Goal: Information Seeking & Learning: Learn about a topic

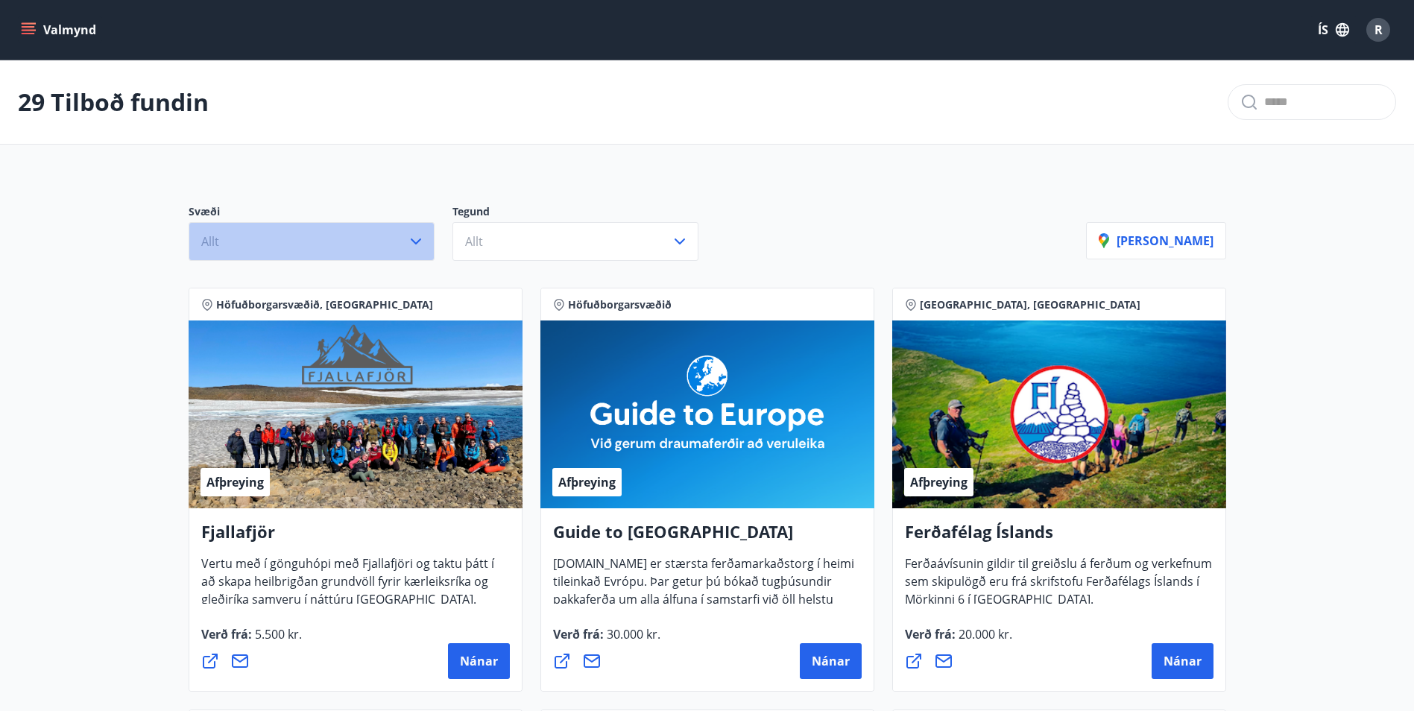
click at [361, 246] on button "Allt" at bounding box center [312, 241] width 246 height 39
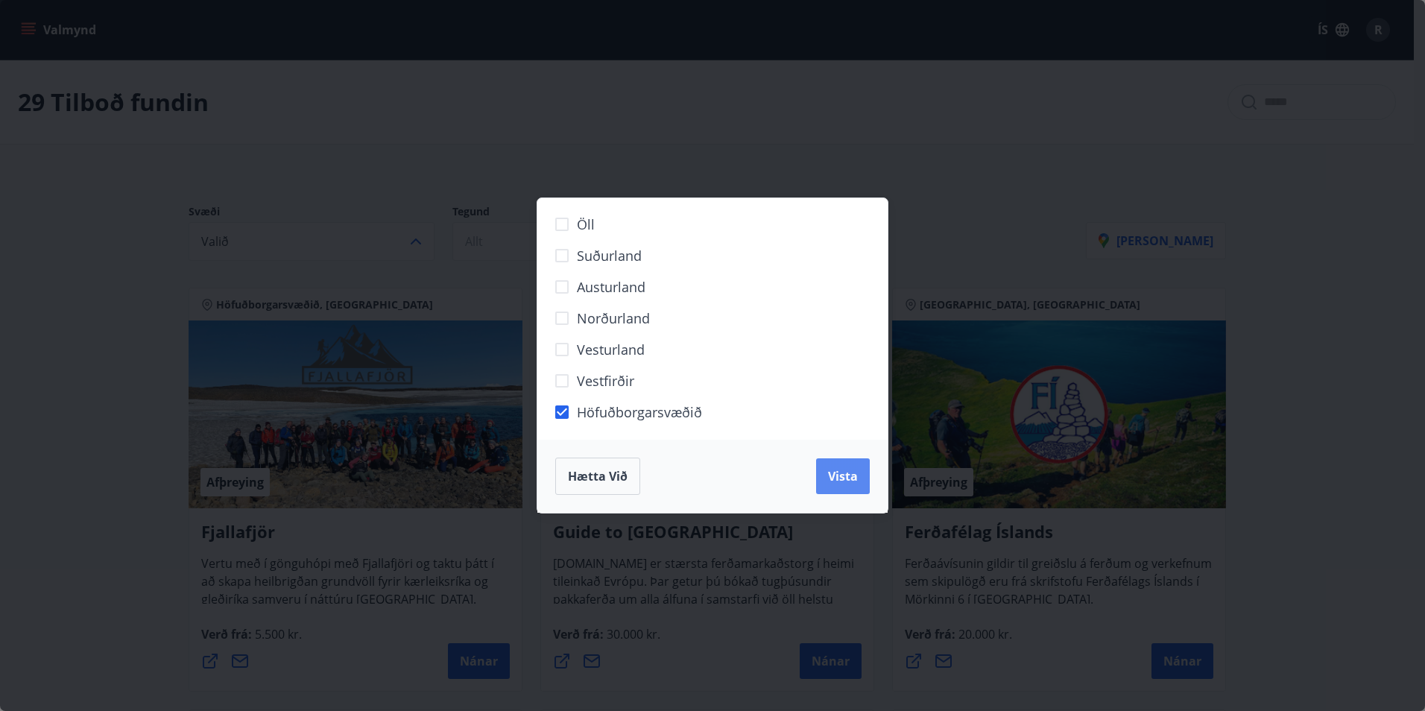
drag, startPoint x: 820, startPoint y: 475, endPoint x: 818, endPoint y: 462, distance: 13.6
click at [821, 475] on button "Vista" at bounding box center [843, 476] width 54 height 36
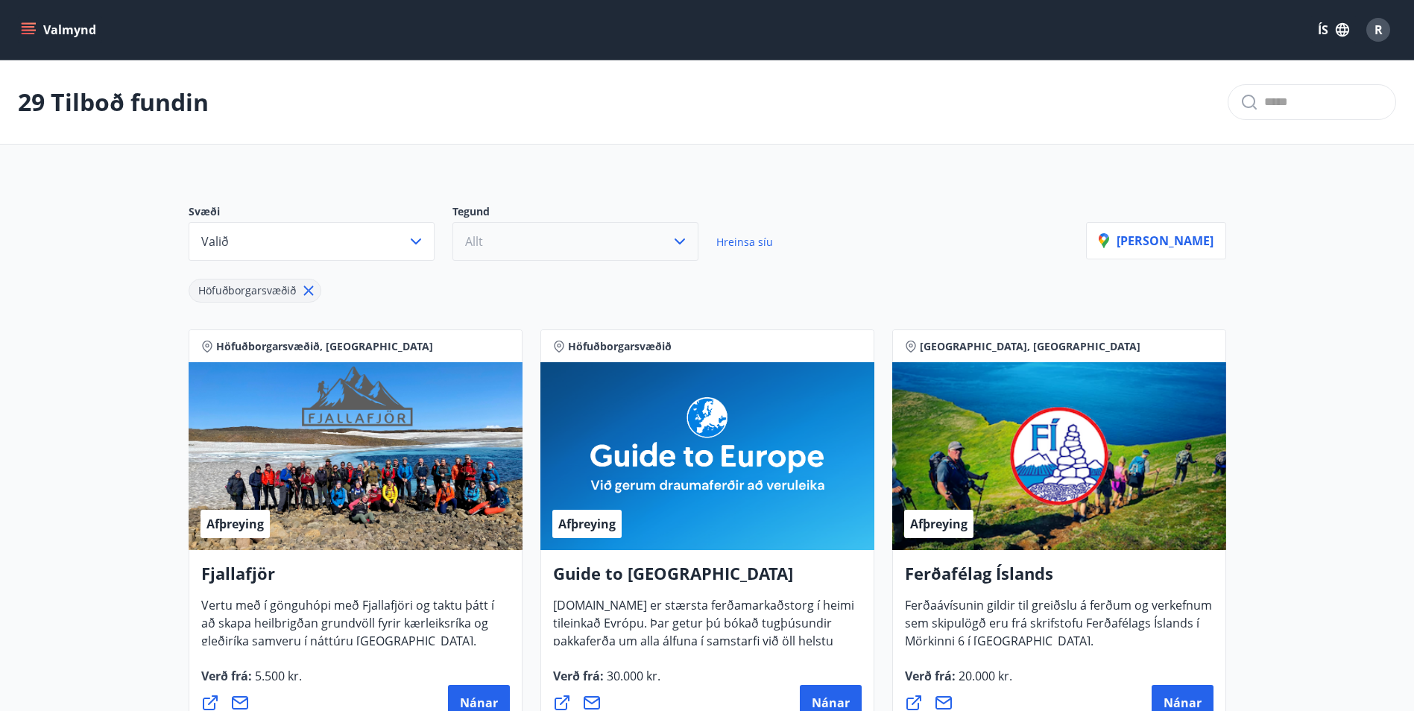
click at [558, 238] on button "Allt" at bounding box center [575, 241] width 246 height 39
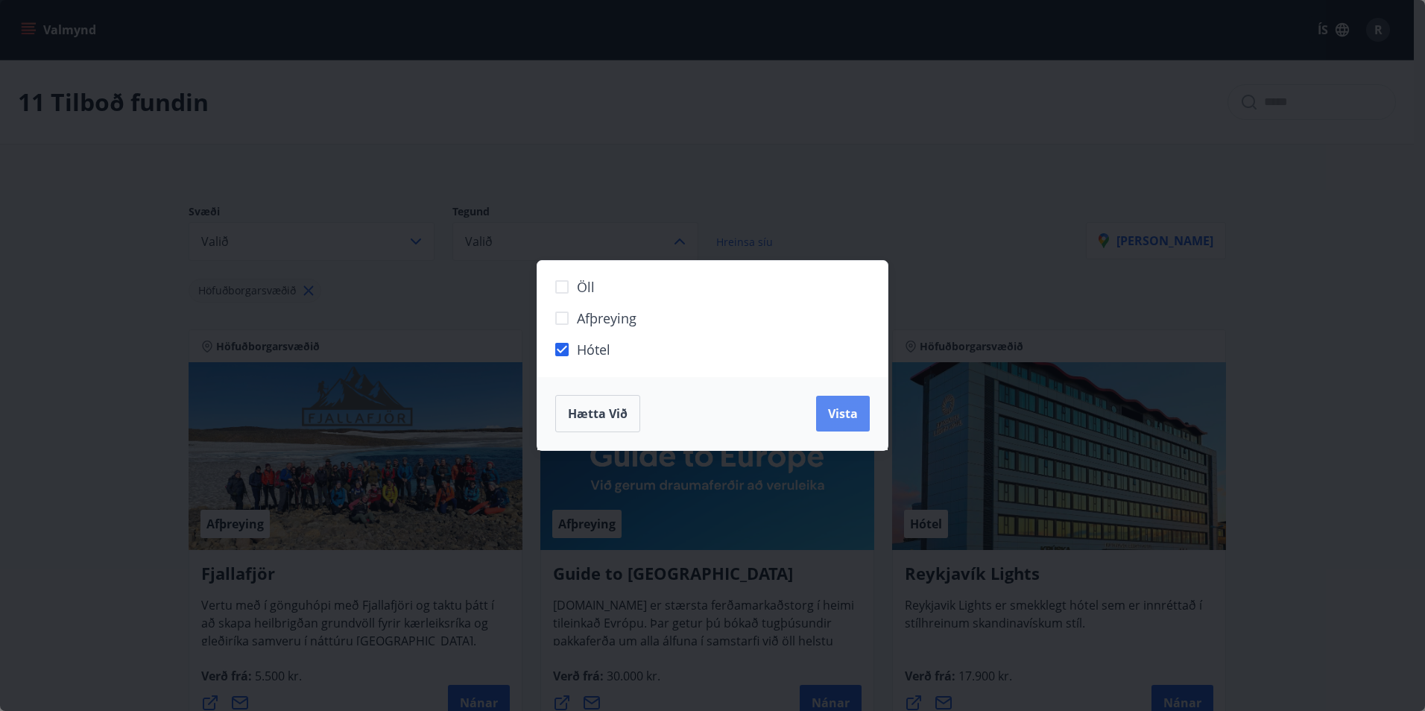
click at [856, 424] on button "Vista" at bounding box center [843, 414] width 54 height 36
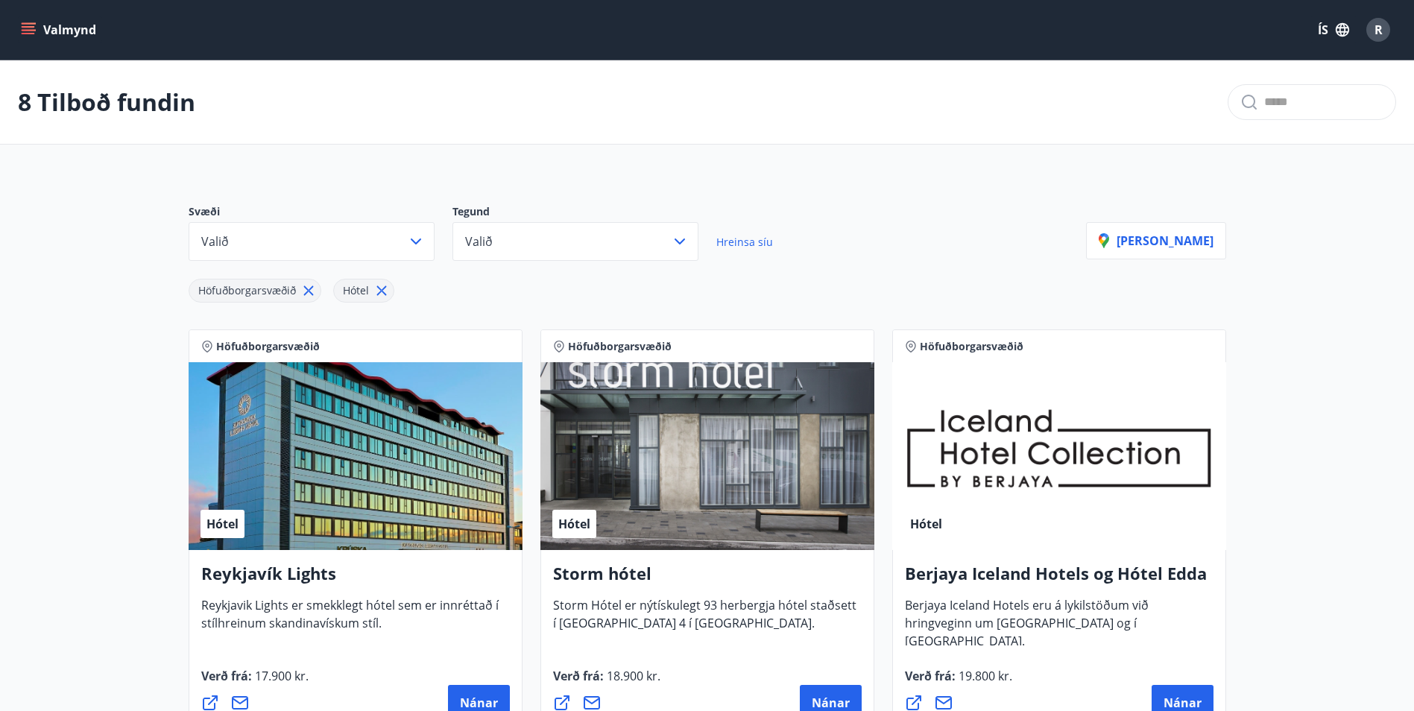
click at [612, 598] on span "Storm Hótel er nýtískulegt 93 herbergja hótel staðsett í [GEOGRAPHIC_DATA] 4 í …" at bounding box center [704, 620] width 303 height 46
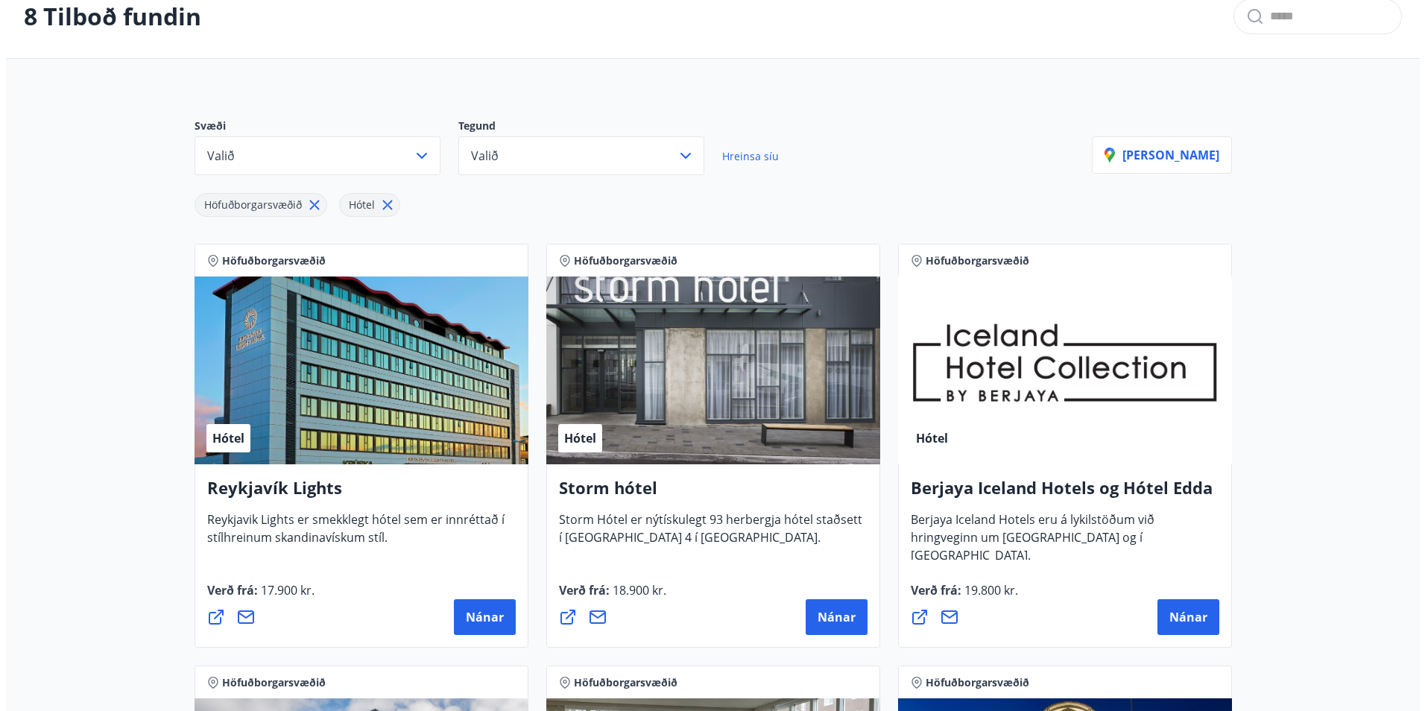
scroll to position [149, 0]
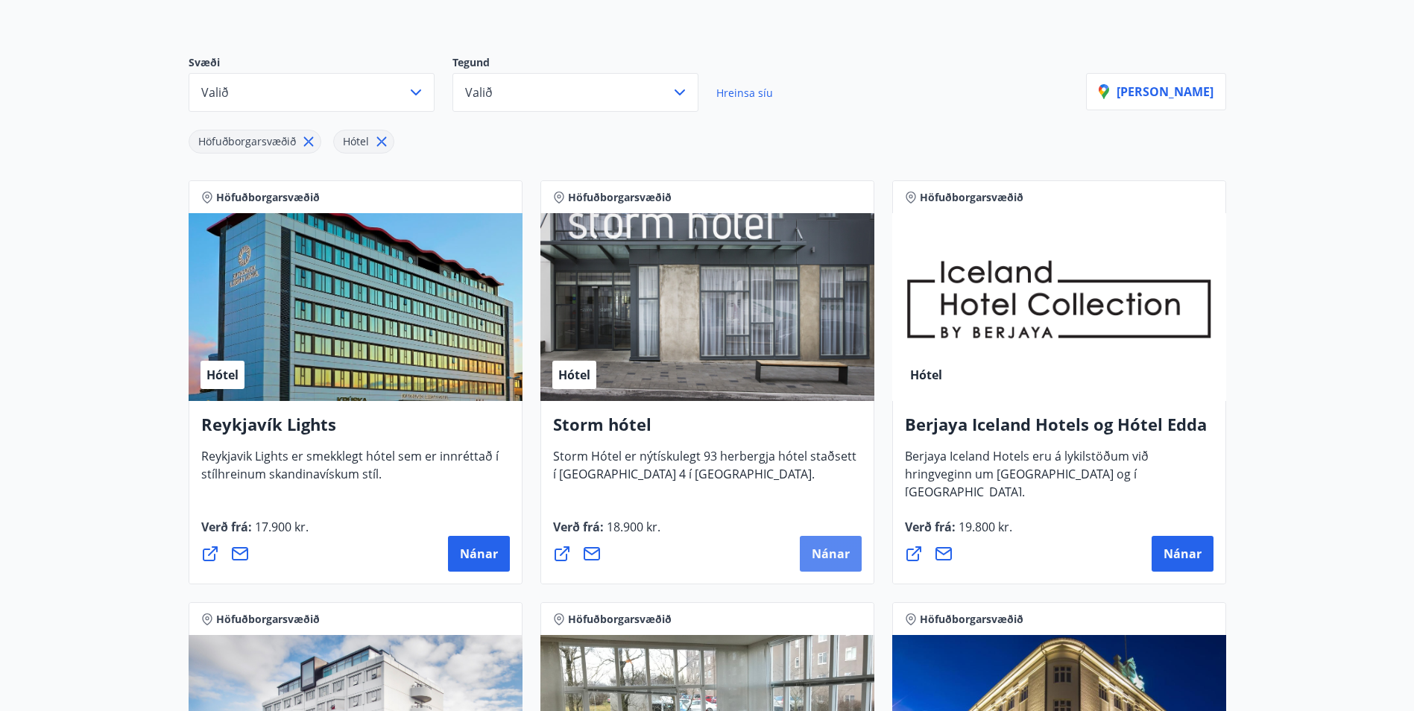
click at [822, 554] on span "Nánar" at bounding box center [831, 554] width 38 height 16
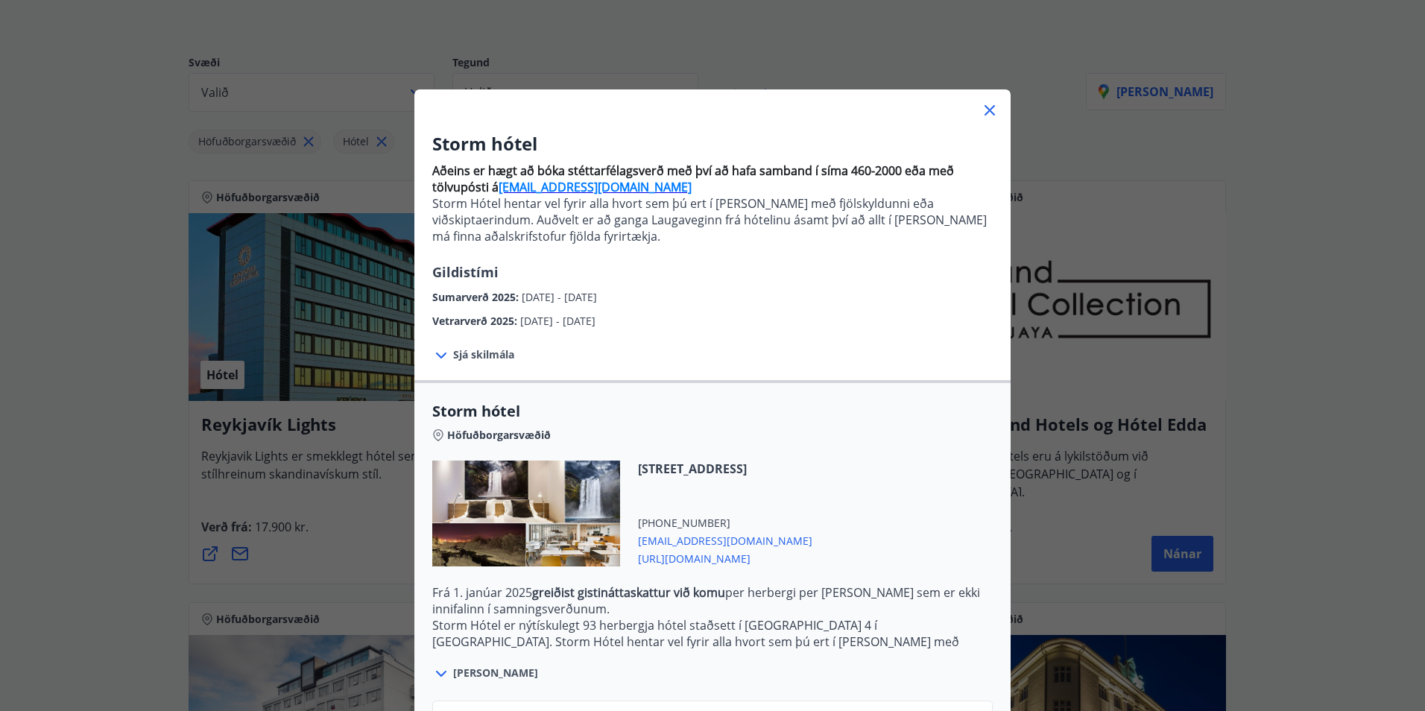
scroll to position [123, 0]
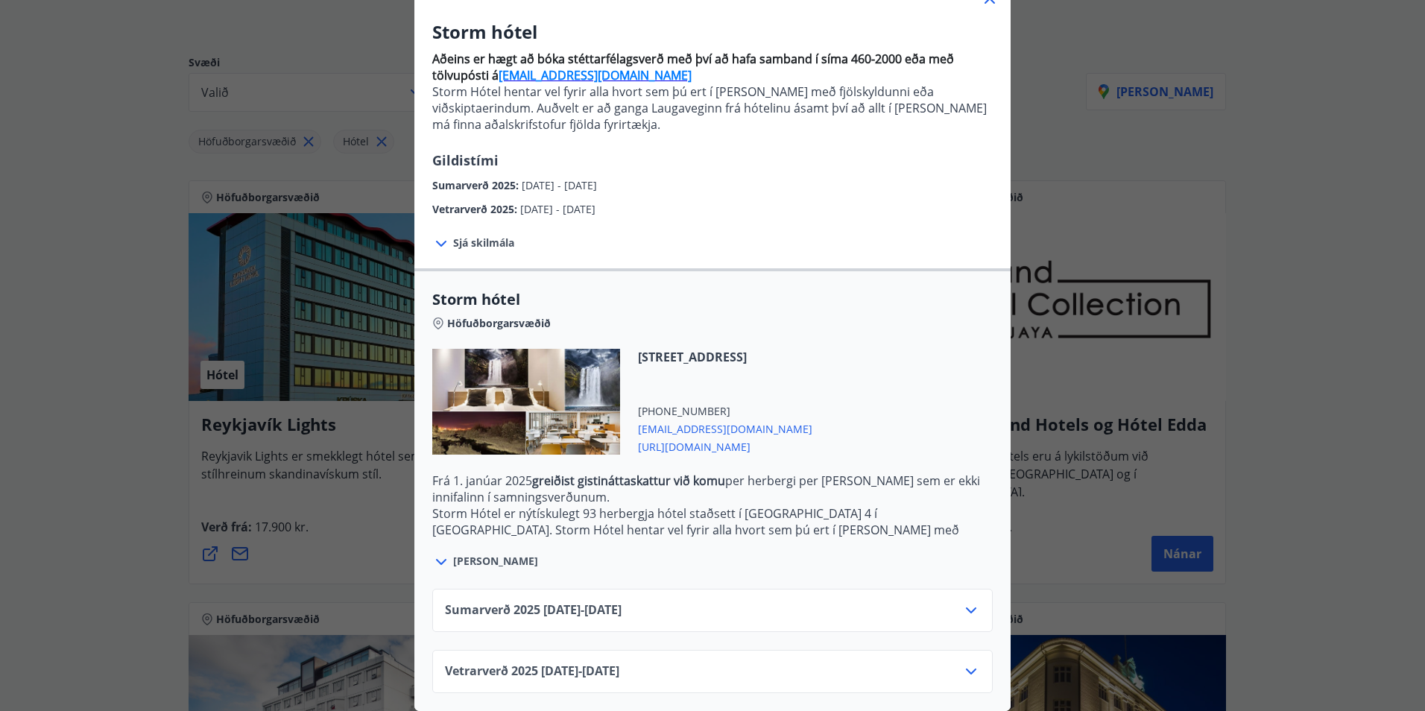
click at [427, 554] on div "Storm hótel Höfuðborgarsvæðið [STREET_ADDRESS] [PHONE_NUMBER] [EMAIL_ADDRESS][D…" at bounding box center [712, 430] width 596 height 282
click at [434, 553] on icon at bounding box center [441, 562] width 18 height 18
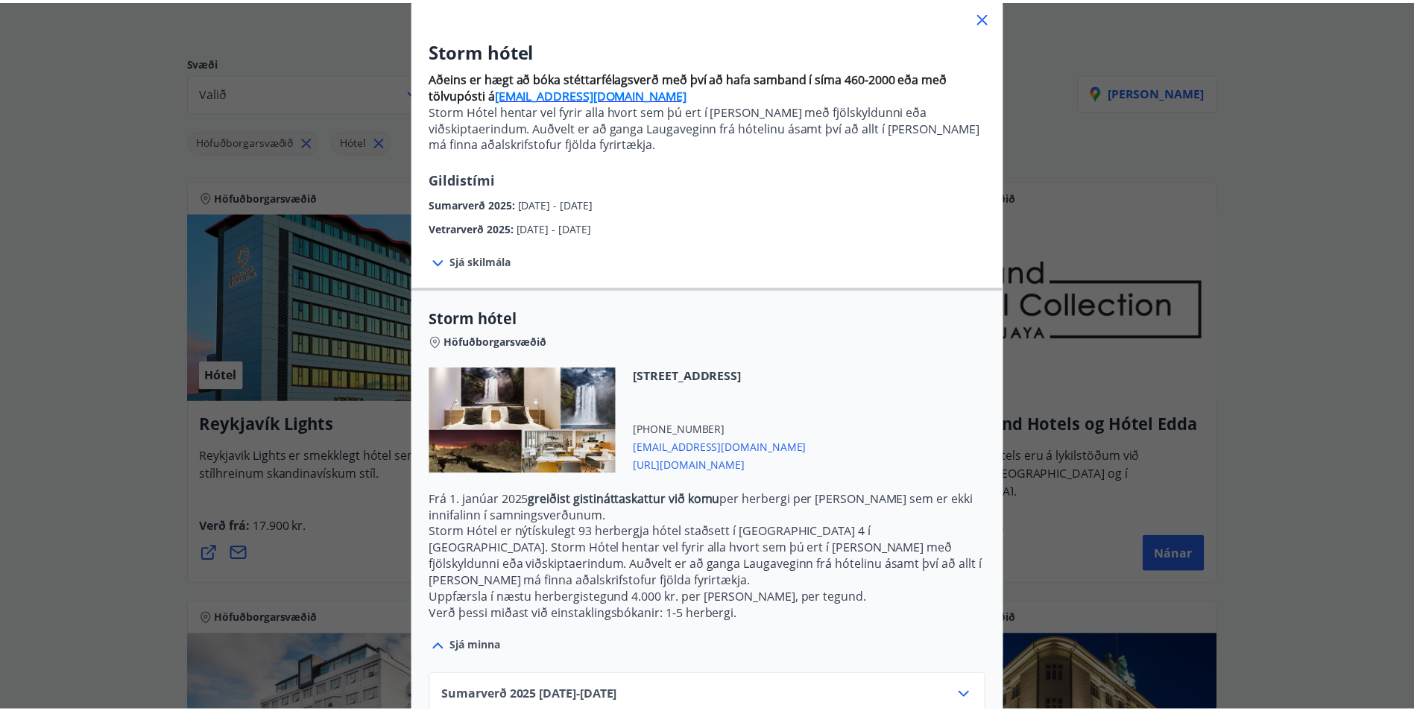
scroll to position [0, 0]
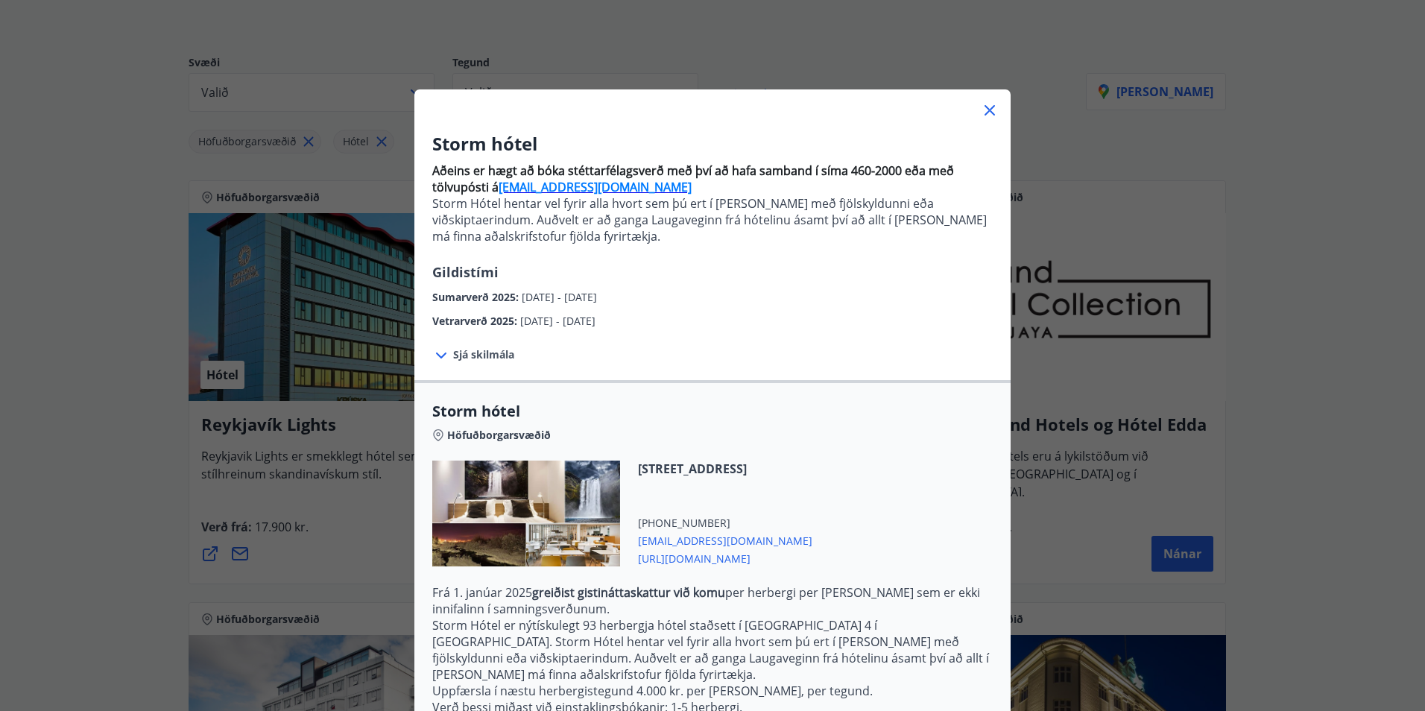
click at [984, 110] on icon at bounding box center [989, 110] width 10 height 10
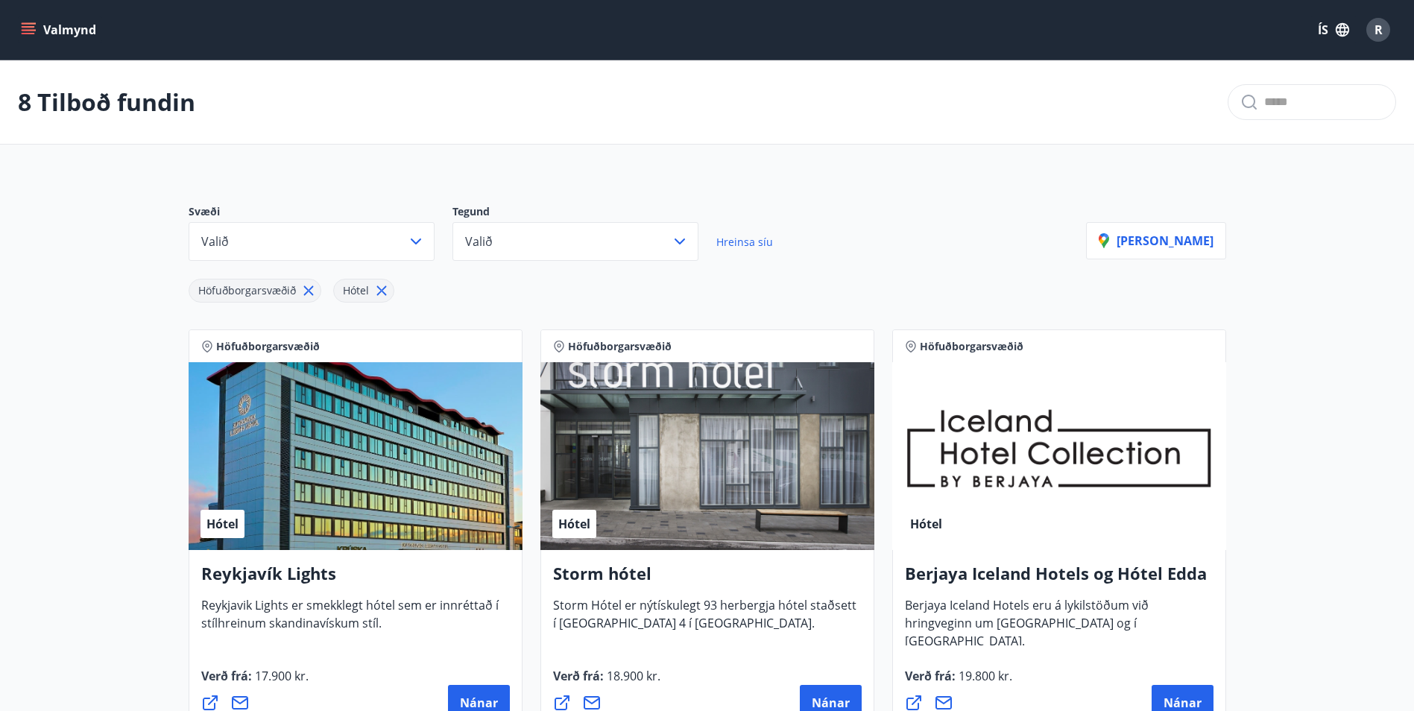
click at [64, 29] on button "Valmynd" at bounding box center [60, 29] width 84 height 27
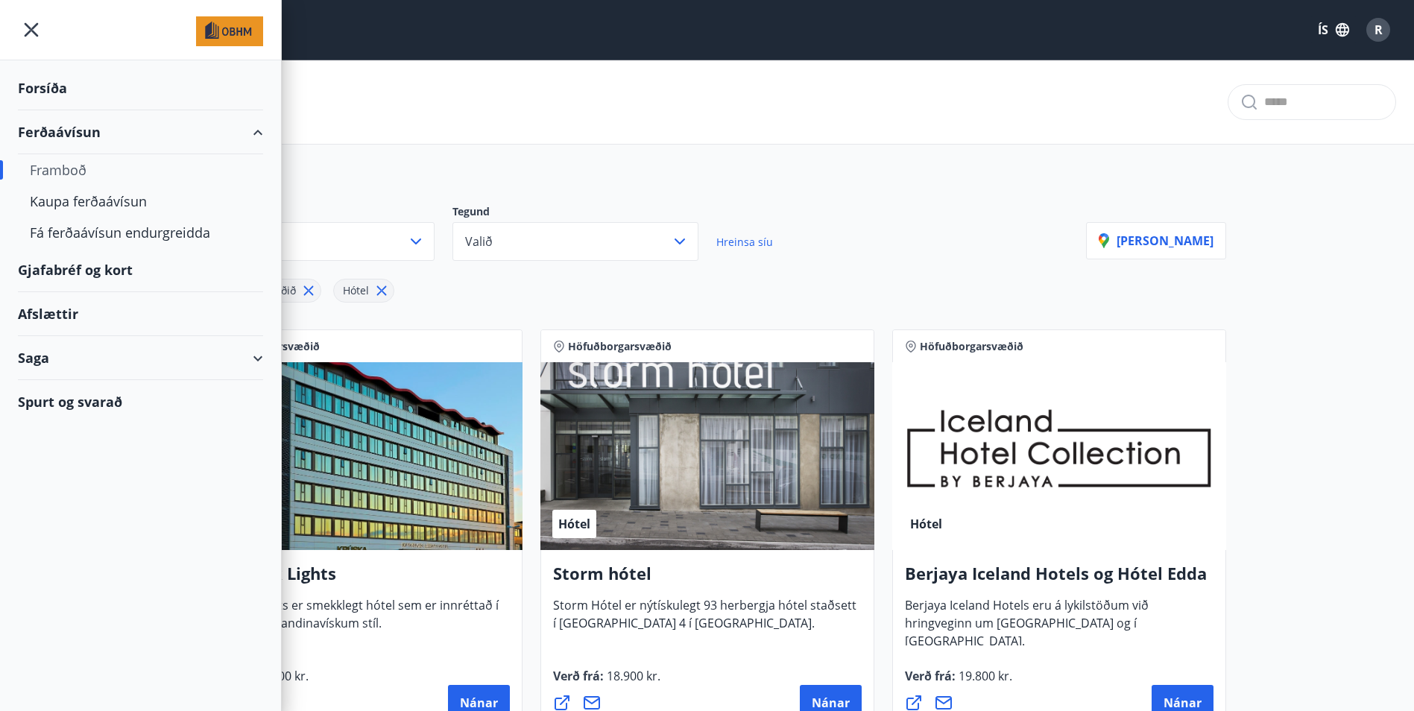
click at [228, 29] on img at bounding box center [229, 31] width 67 height 30
